Goal: Obtain resource: Download file/media

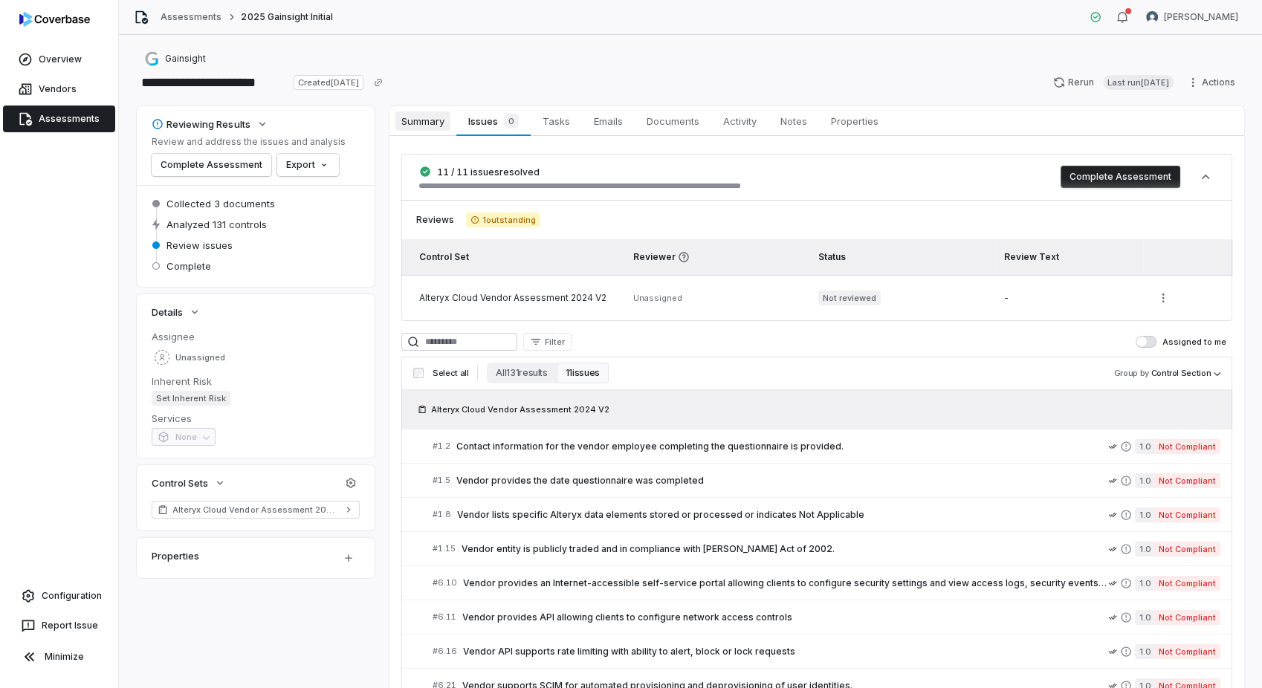
click at [441, 125] on span "Summary" at bounding box center [423, 121] width 55 height 19
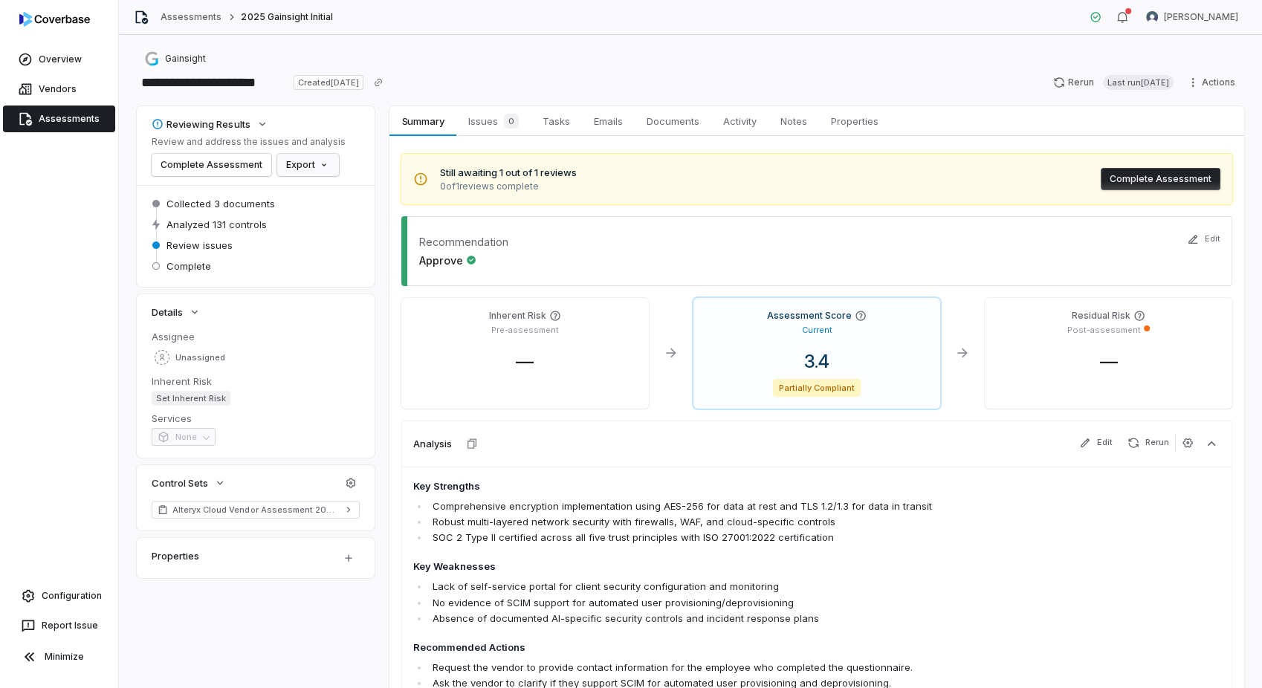
click at [318, 171] on html "**********" at bounding box center [631, 344] width 1262 height 688
click at [315, 195] on div "Export as PDF" at bounding box center [329, 197] width 105 height 24
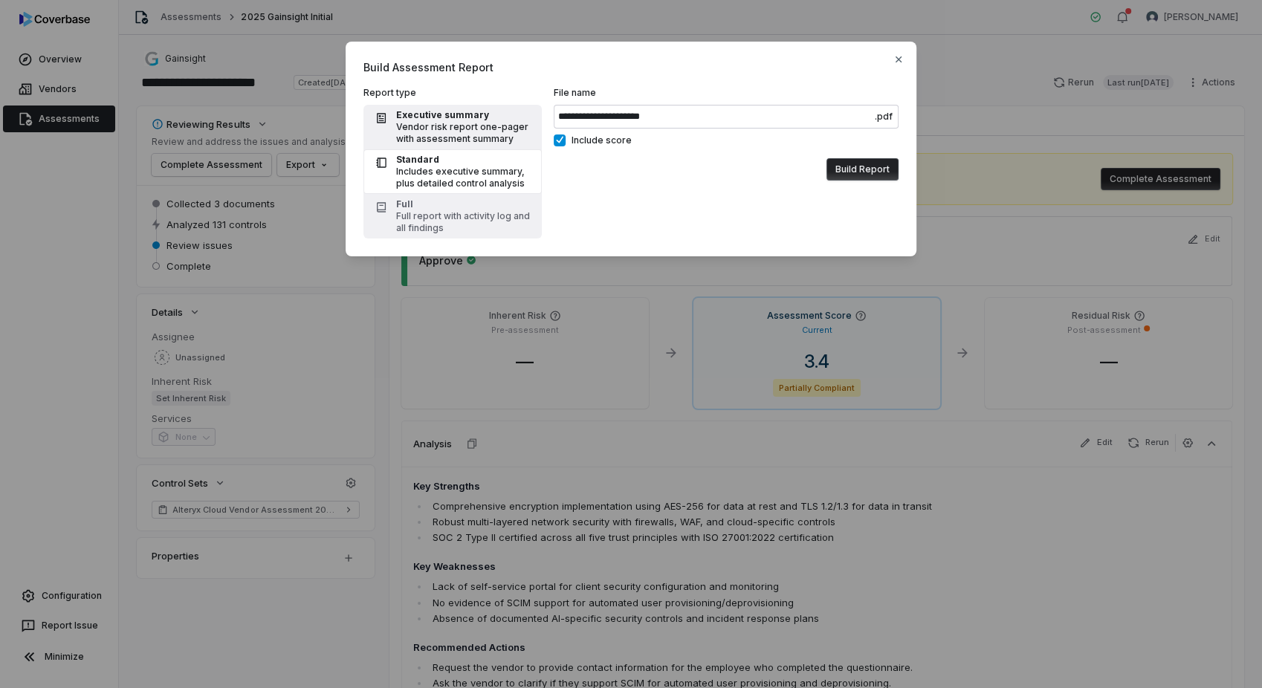
click at [451, 117] on div "Executive summary" at bounding box center [464, 115] width 137 height 12
type input "**********"
click at [564, 138] on button "Include score" at bounding box center [560, 141] width 12 height 12
click at [874, 178] on button "Build Report" at bounding box center [863, 169] width 72 height 22
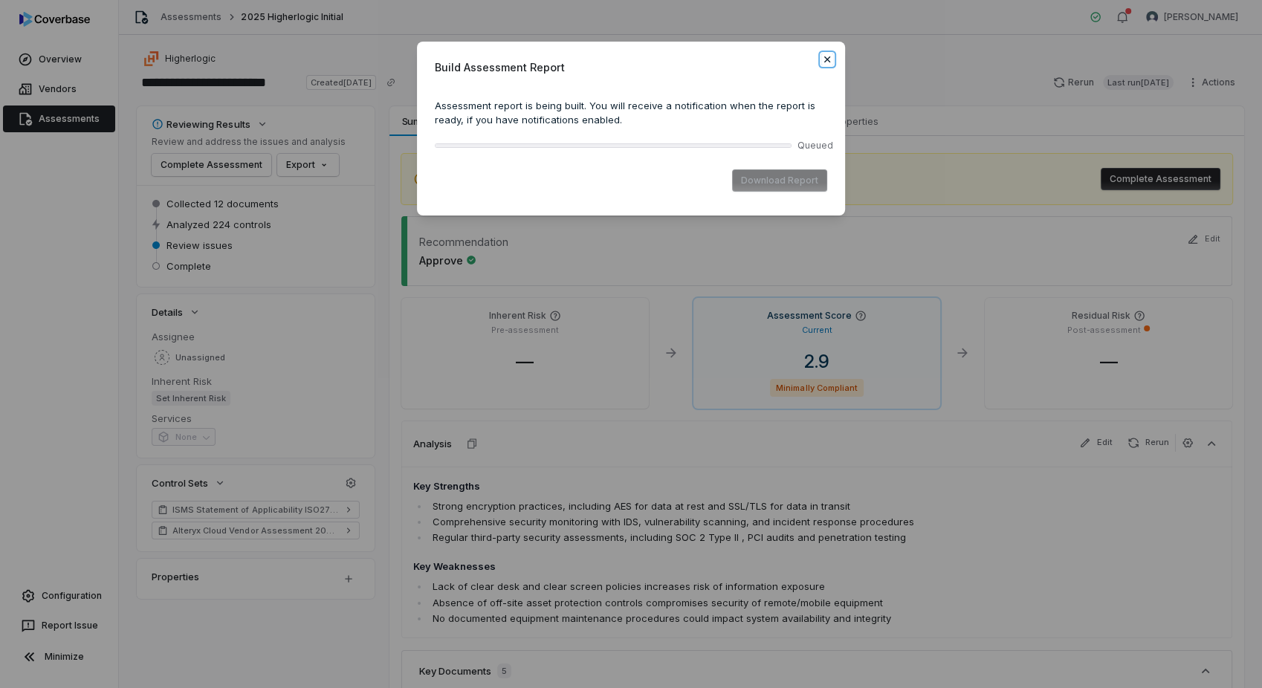
click at [822, 61] on icon "button" at bounding box center [828, 60] width 12 height 12
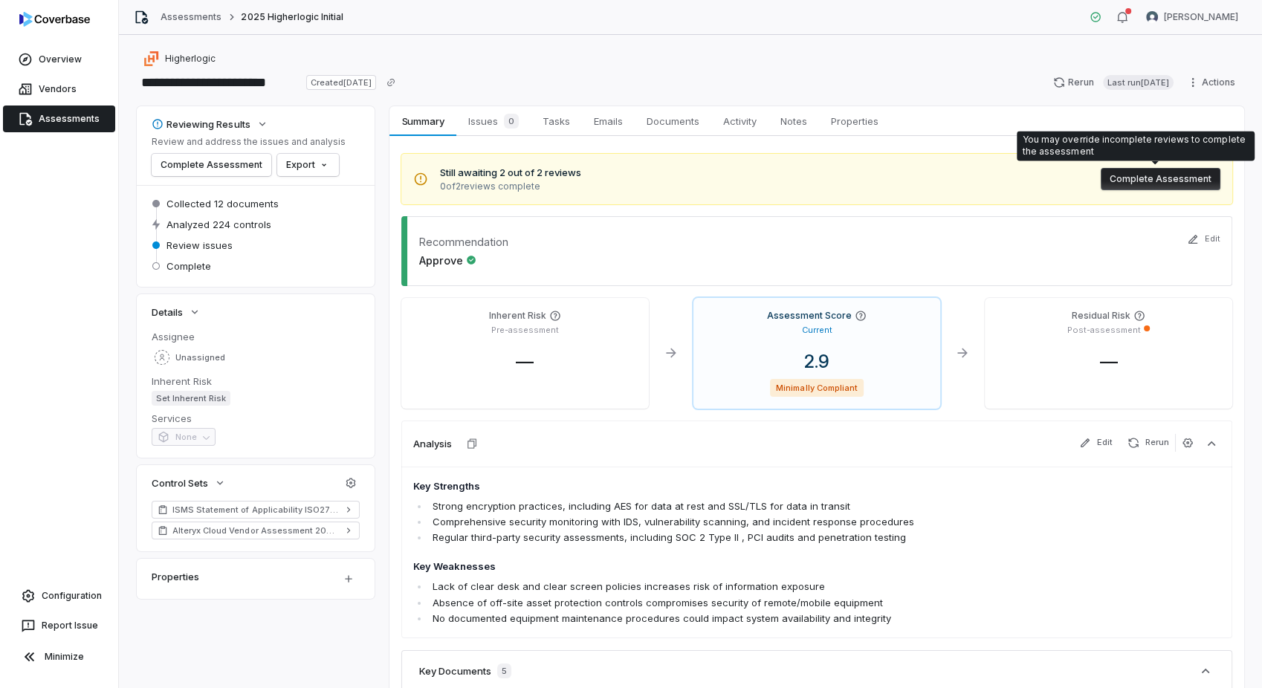
click at [1111, 175] on button "Complete Assessment" at bounding box center [1161, 179] width 120 height 22
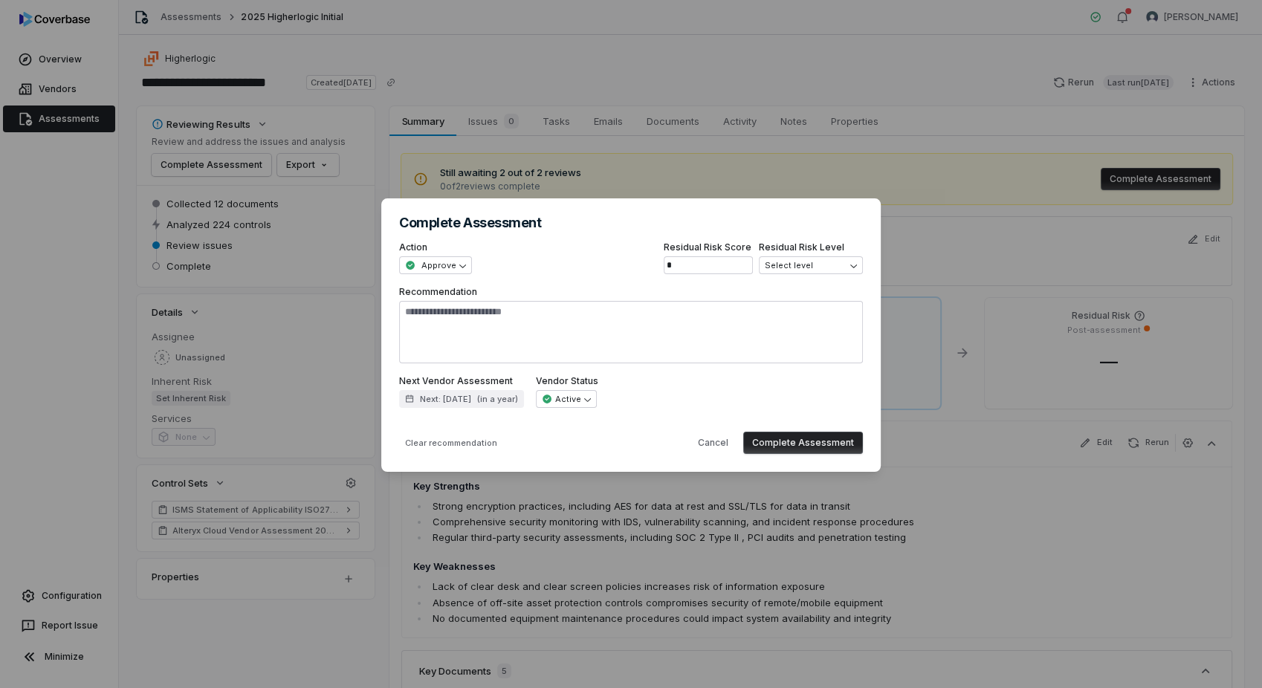
click at [789, 439] on button "Complete Assessment" at bounding box center [803, 443] width 120 height 22
type textarea "*"
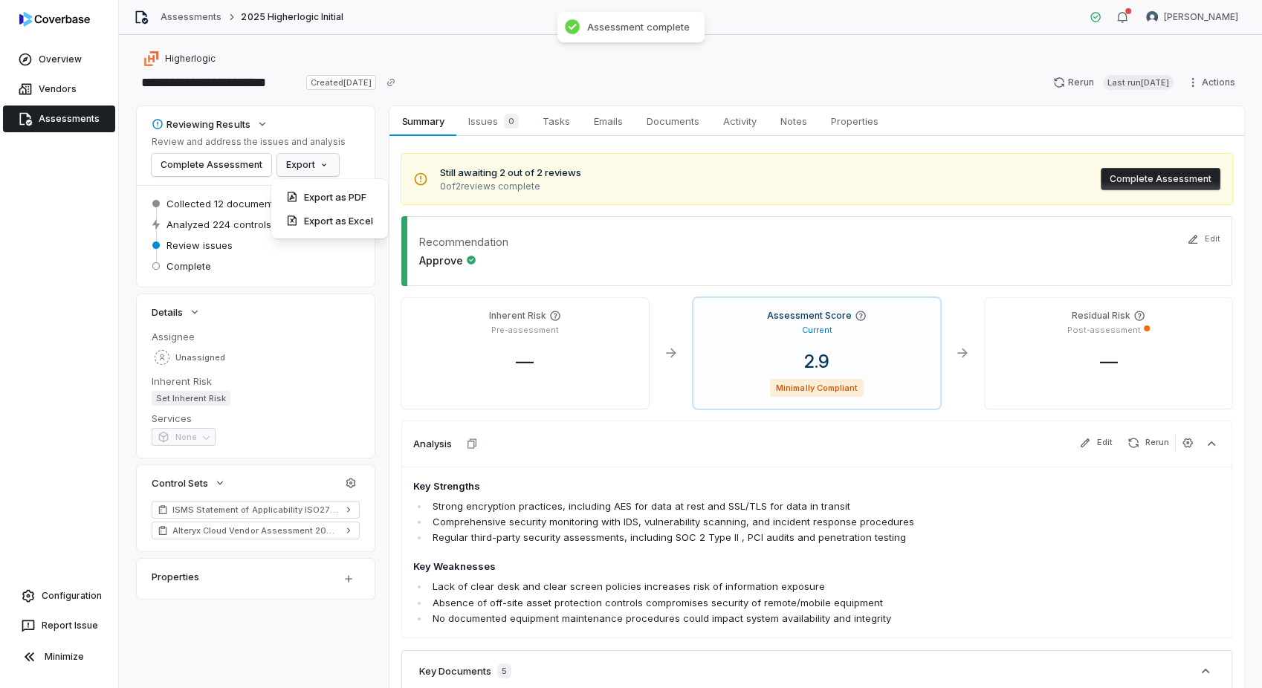
click at [324, 165] on html "**********" at bounding box center [631, 344] width 1262 height 688
click at [337, 192] on div "Export as PDF" at bounding box center [329, 197] width 105 height 24
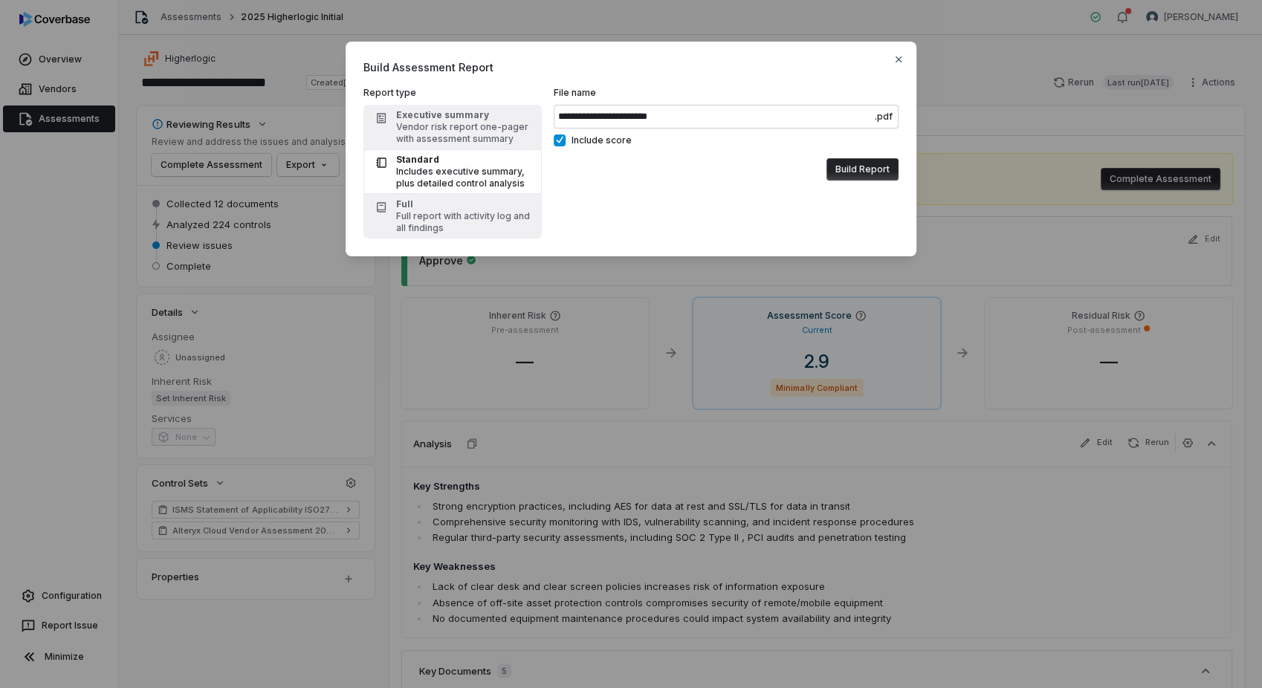
click at [565, 143] on label "Include score" at bounding box center [726, 141] width 345 height 12
click at [565, 143] on button "Include score" at bounding box center [560, 141] width 12 height 12
click at [865, 168] on button "Build Report" at bounding box center [863, 169] width 72 height 22
